Goal: Book appointment/travel/reservation

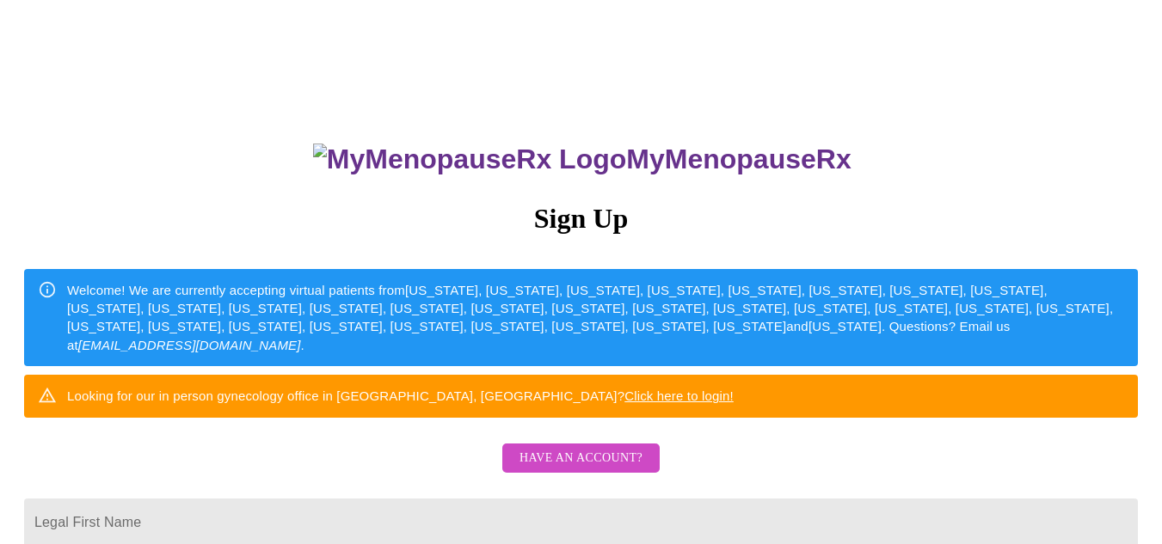
click at [580, 469] on span "Have an account?" at bounding box center [580, 458] width 123 height 21
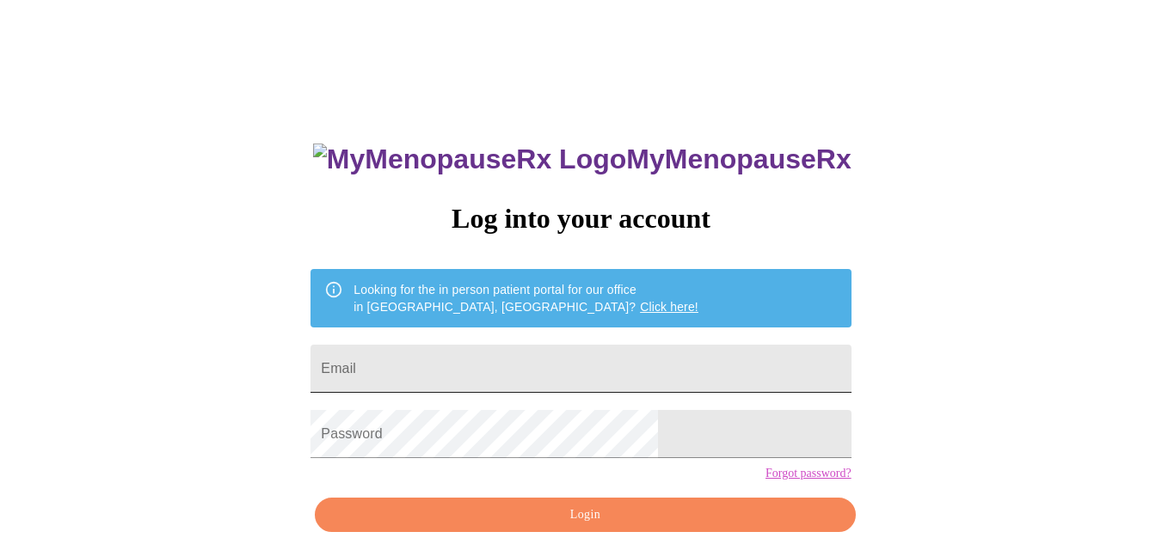
click at [524, 361] on input "Email" at bounding box center [580, 369] width 540 height 48
type input "[EMAIL_ADDRESS][DOMAIN_NAME]"
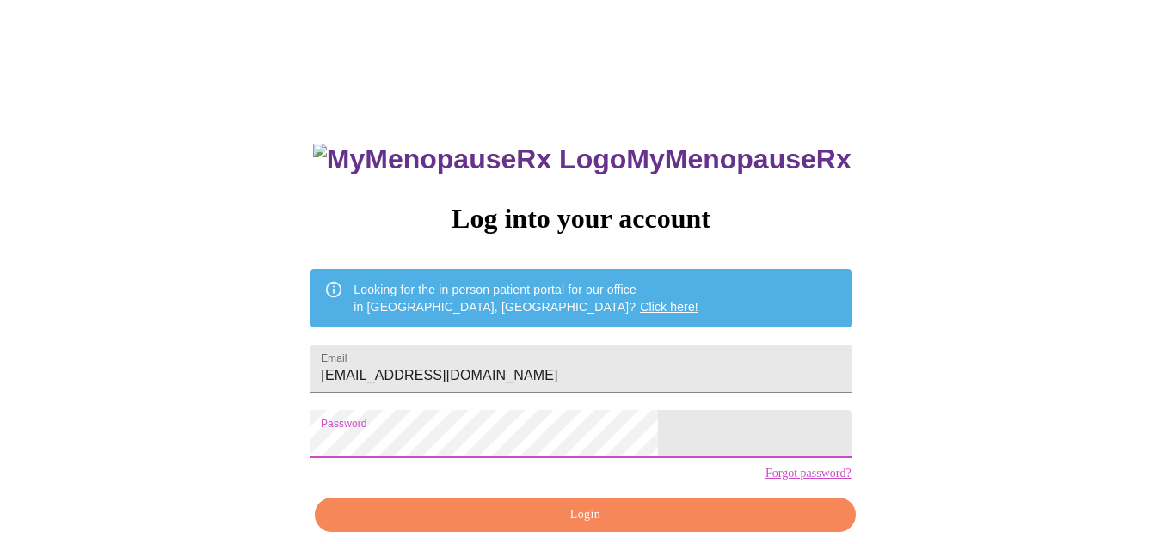
scroll to position [77, 0]
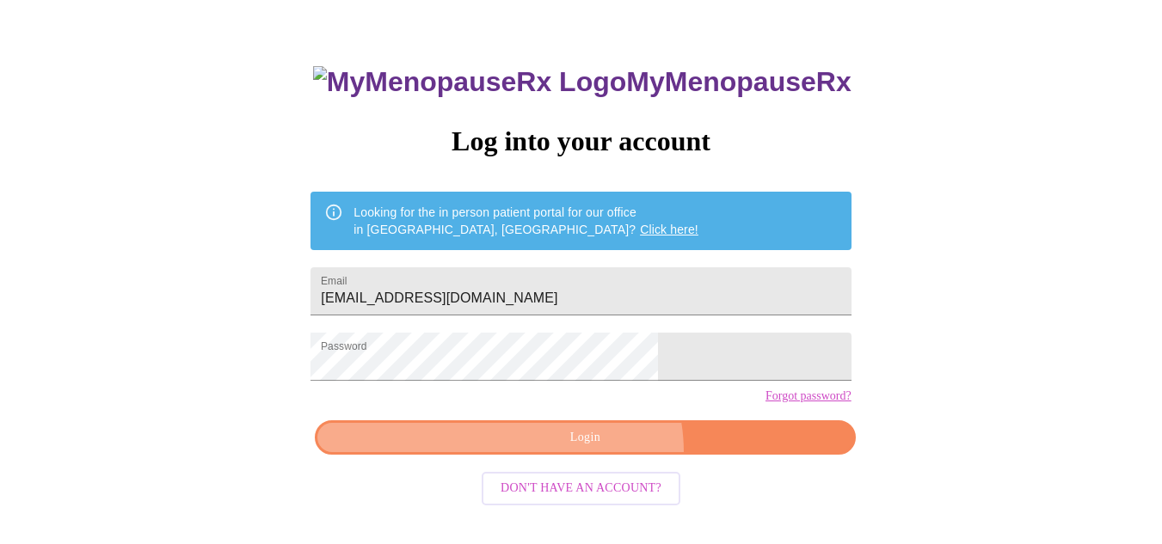
click at [596, 456] on button "Login" at bounding box center [585, 437] width 540 height 35
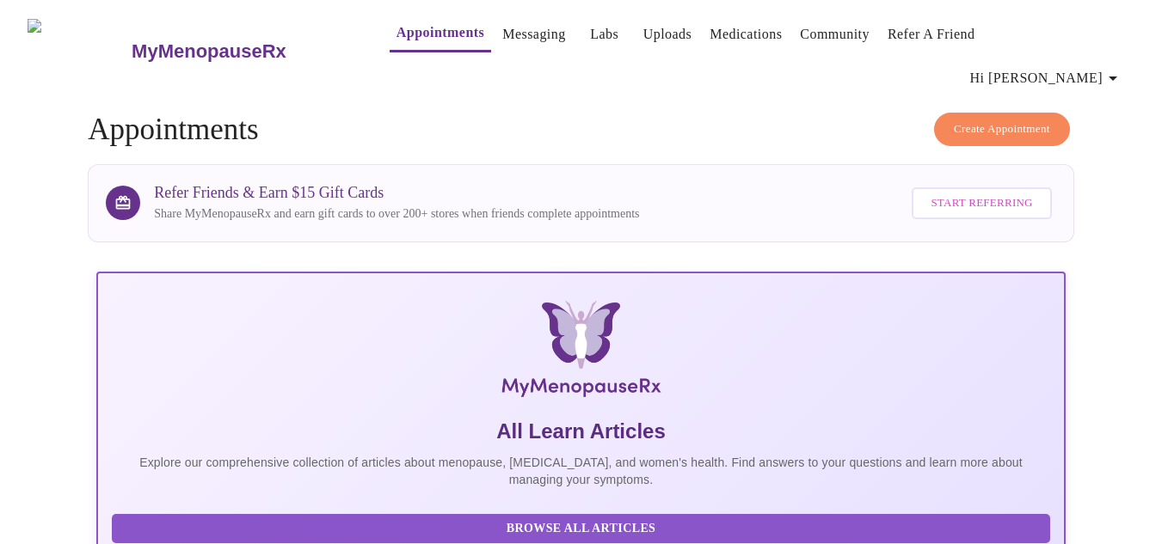
click at [396, 37] on link "Appointments" at bounding box center [440, 33] width 88 height 24
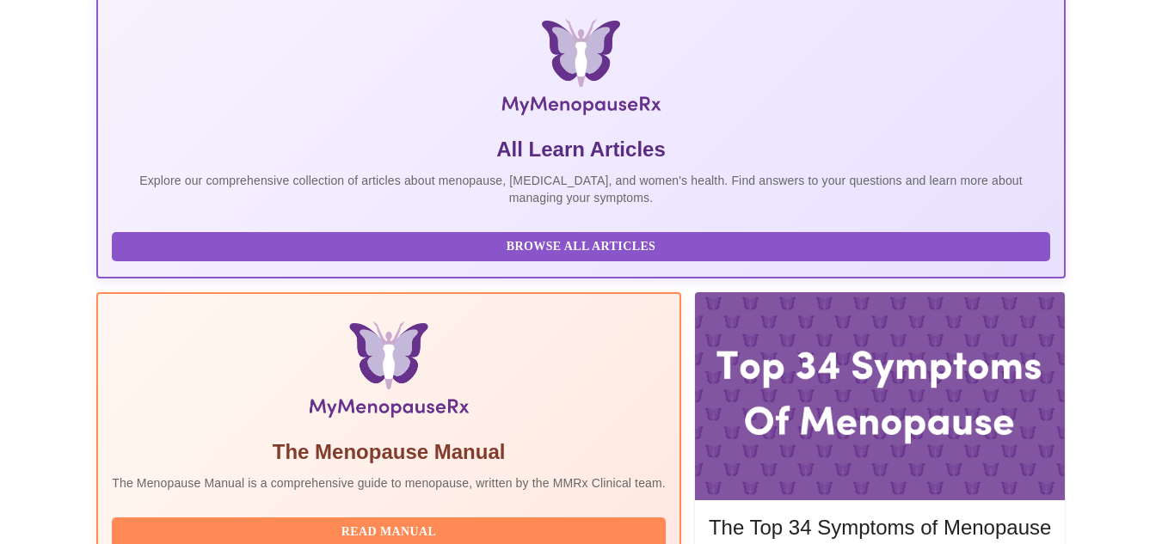
scroll to position [397, 0]
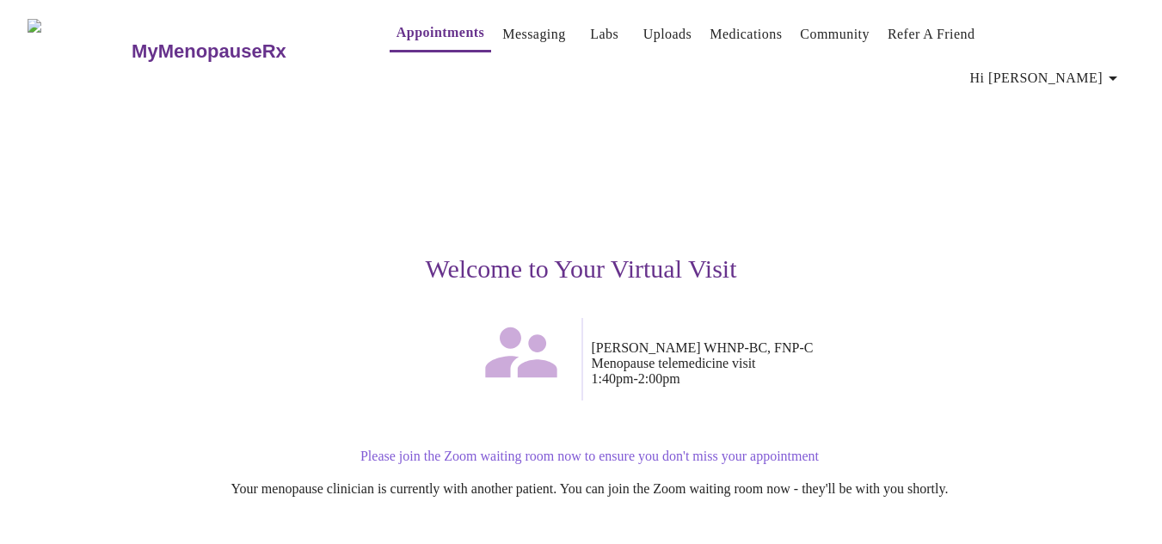
click at [535, 334] on icon at bounding box center [520, 353] width 71 height 50
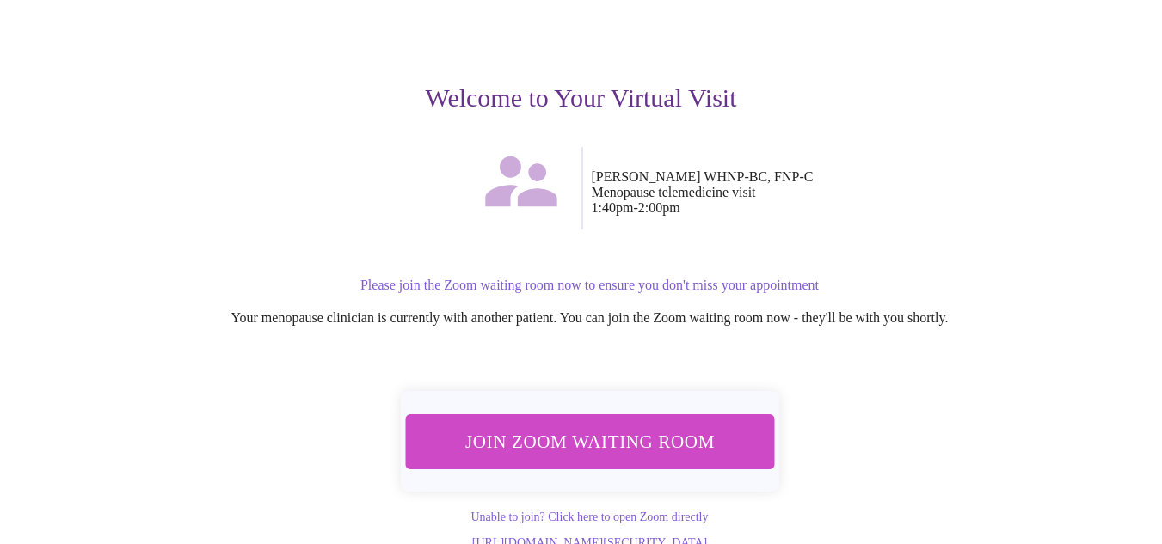
scroll to position [174, 0]
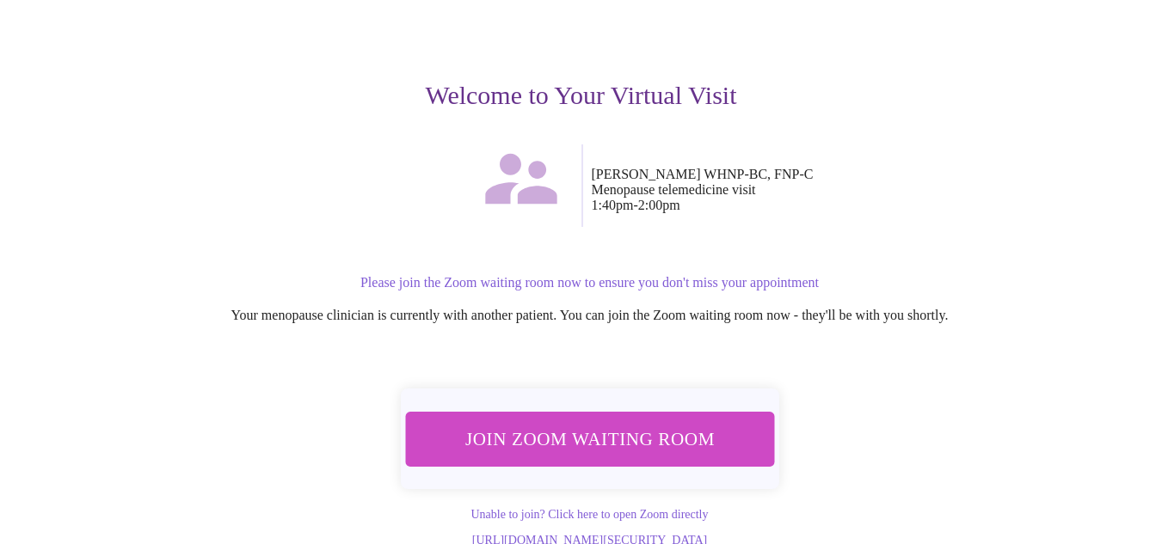
click at [600, 423] on span "Join Zoom Waiting Room" at bounding box center [588, 439] width 323 height 32
